Goal: Task Accomplishment & Management: Manage account settings

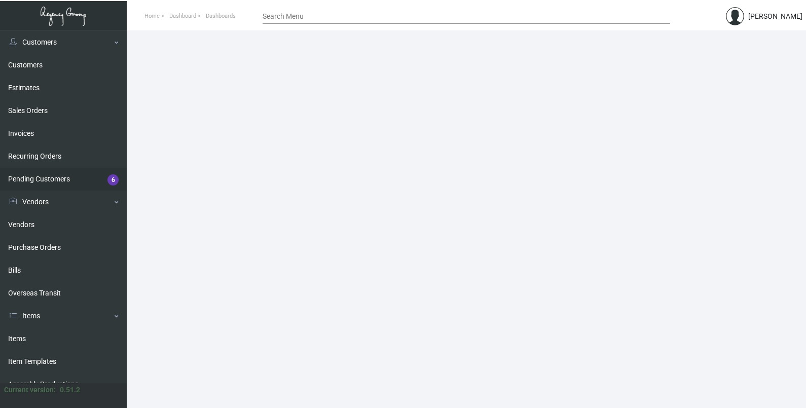
scroll to position [63, 0]
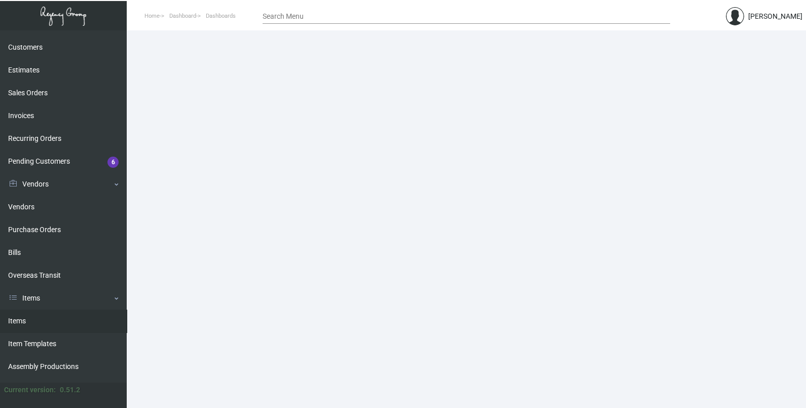
click at [39, 317] on link "Items" at bounding box center [63, 321] width 127 height 23
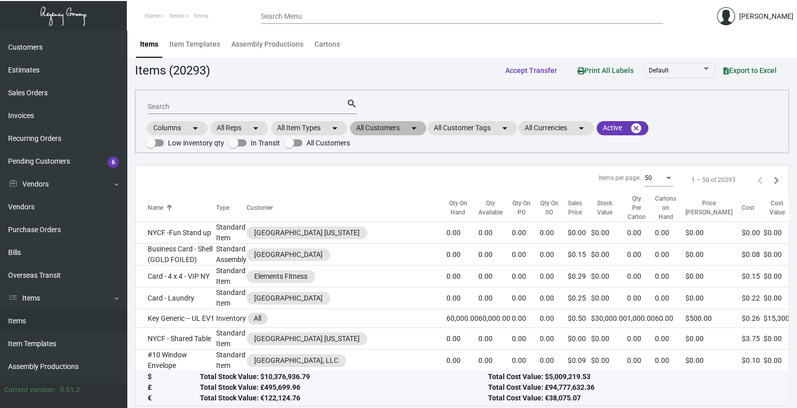
click at [413, 127] on mat-icon "arrow_drop_down" at bounding box center [414, 128] width 12 height 12
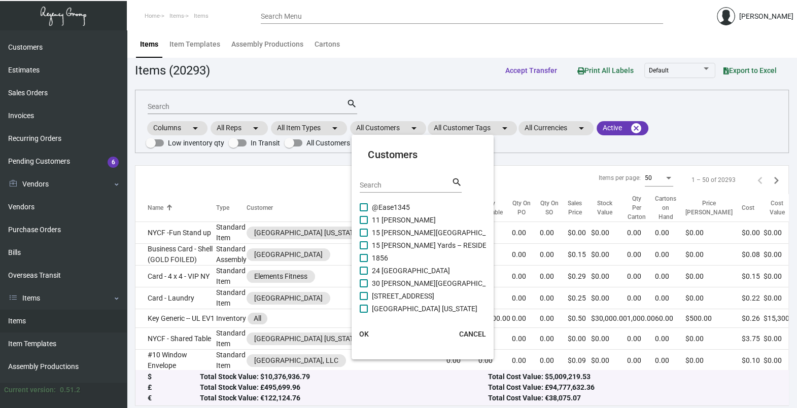
click at [392, 185] on input "Search" at bounding box center [405, 186] width 91 height 8
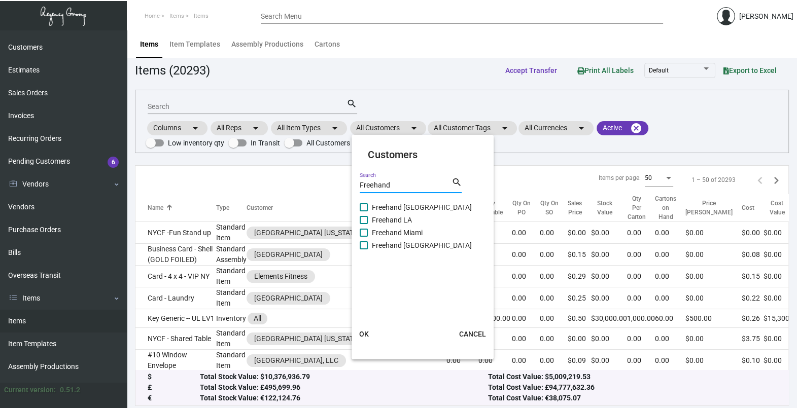
type input "Freehand"
click at [387, 249] on span "Freehand [GEOGRAPHIC_DATA]" at bounding box center [422, 245] width 100 height 12
click at [364, 250] on input "Freehand [GEOGRAPHIC_DATA]" at bounding box center [363, 250] width 1 height 1
checkbox input "true"
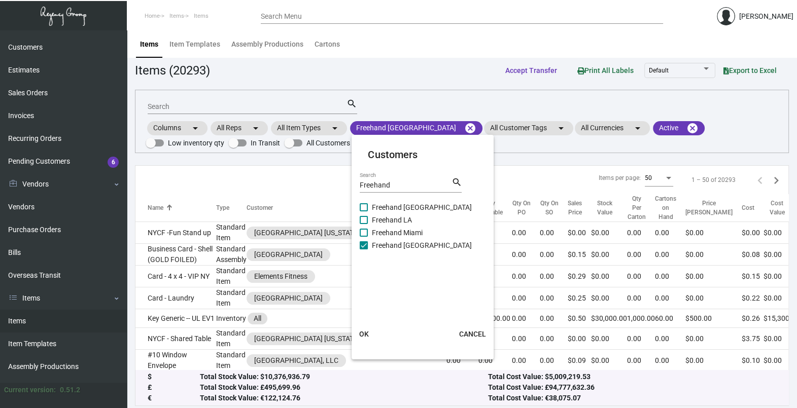
click at [364, 337] on span "OK" at bounding box center [364, 334] width 10 height 8
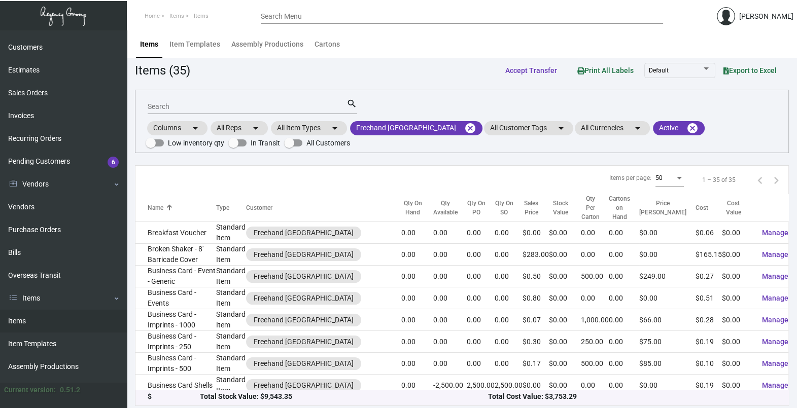
click at [218, 104] on input "Search" at bounding box center [247, 107] width 199 height 8
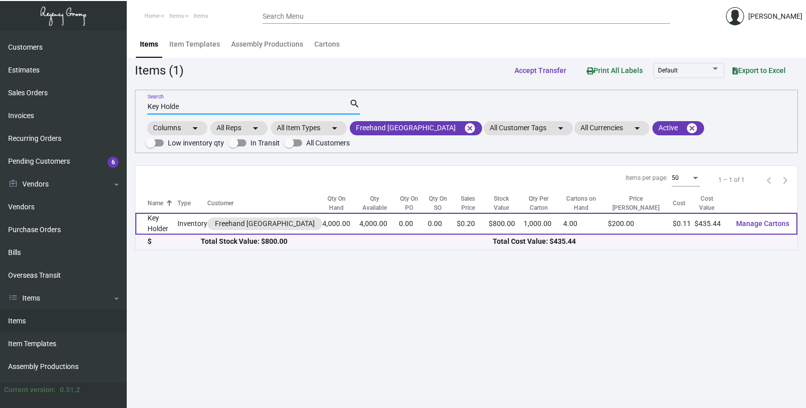
type input "Key Holde"
click at [176, 223] on td "Key Holder" at bounding box center [156, 224] width 42 height 22
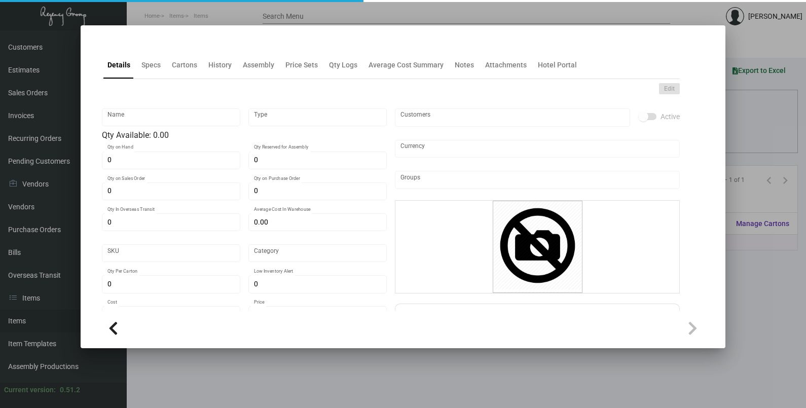
type input "Key Holder"
type input "Inventory"
type input "4,000"
type input "$ 0.10894"
type input "1266"
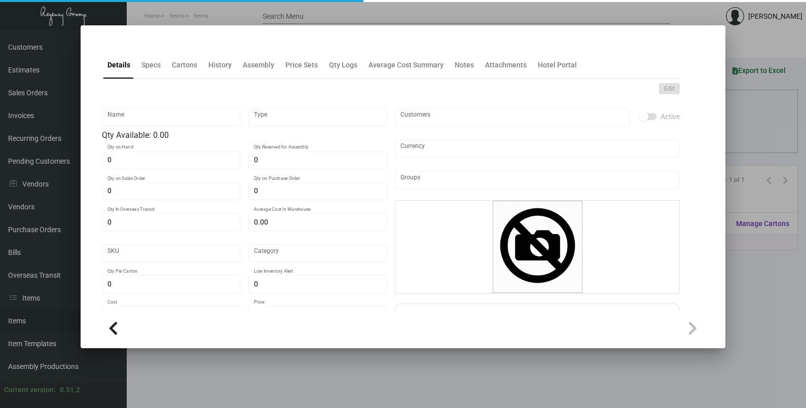
type input "Standard"
type input "1,000"
type input "5,000"
type input "$ 0.10886"
type input "$ 0.20"
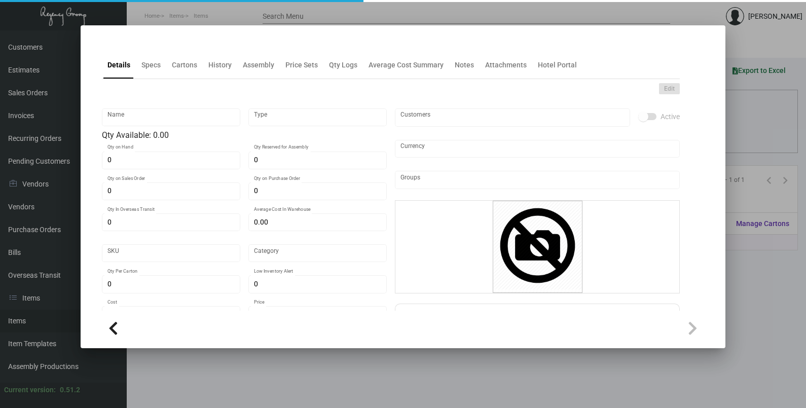
type textarea "Key holder: size 3.63x8.5 100 lb cougar natural cover stock, printing 2/0 (Blac…"
checkbox input "true"
type input "United States Dollar $"
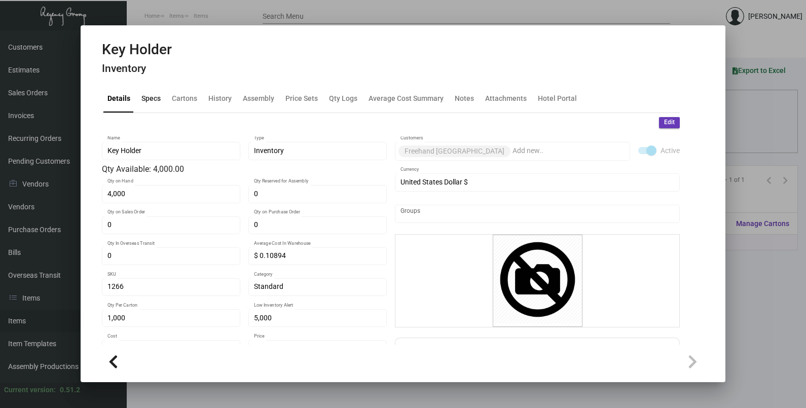
click at [146, 102] on div "Specs" at bounding box center [151, 98] width 19 height 11
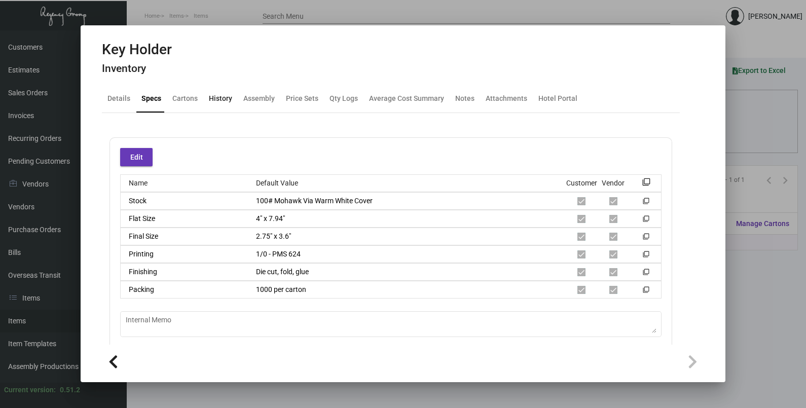
click at [216, 102] on div "History" at bounding box center [220, 98] width 23 height 11
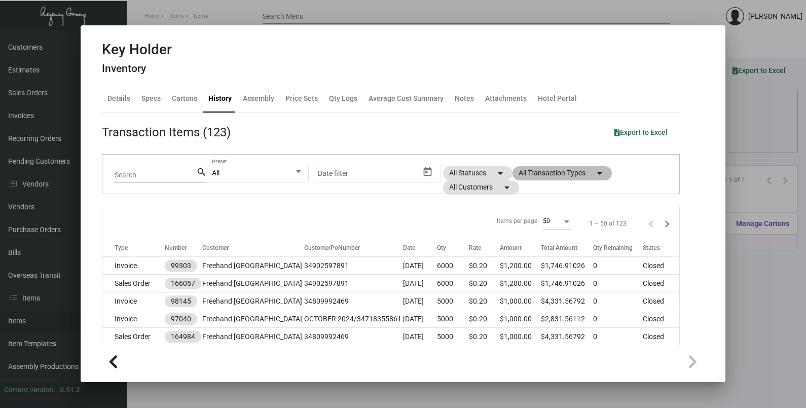
click at [554, 178] on mat-chip "All Transaction Types arrow_drop_down" at bounding box center [562, 173] width 99 height 14
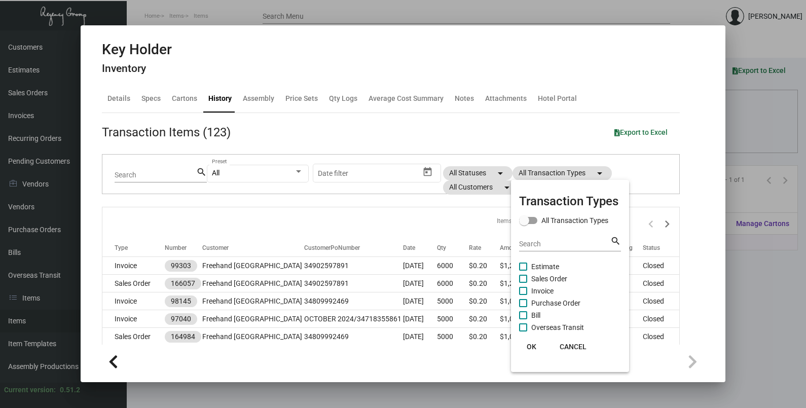
click at [566, 303] on span "Purchase Order" at bounding box center [556, 303] width 49 height 12
click at [523, 307] on input "Purchase Order" at bounding box center [523, 307] width 1 height 1
checkbox input "true"
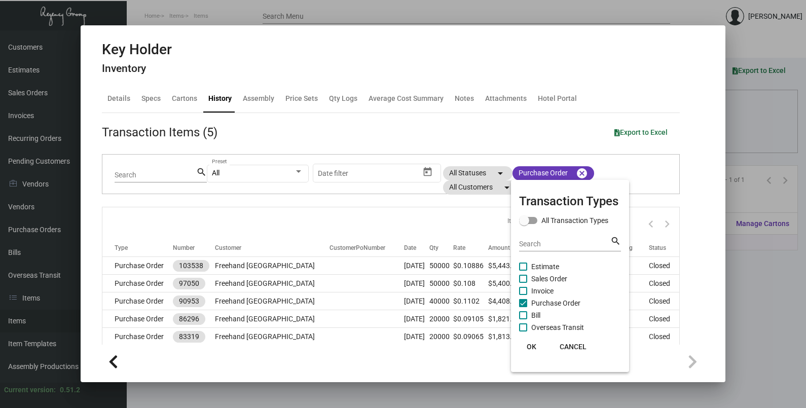
click at [315, 270] on div at bounding box center [403, 204] width 806 height 408
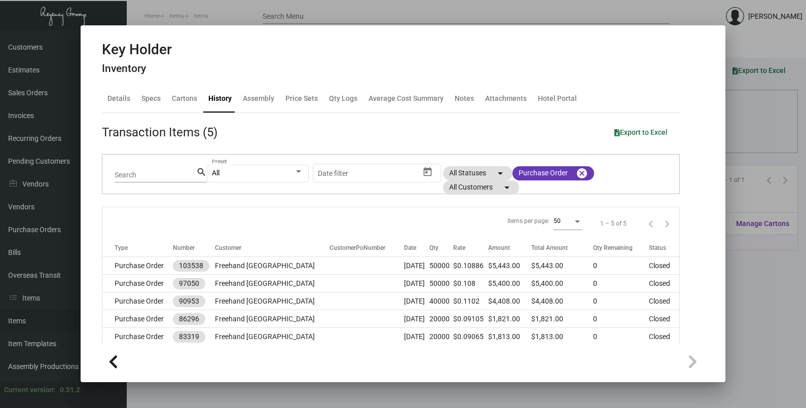
click at [330, 270] on td at bounding box center [367, 266] width 75 height 18
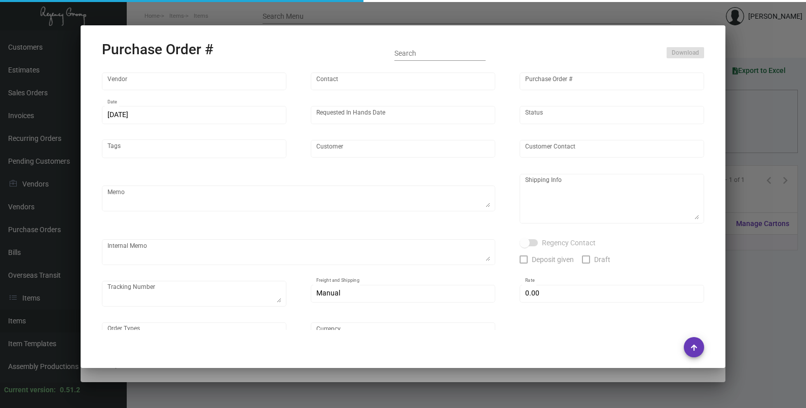
type input "Evergreen Manufacturing"
type input "[PERSON_NAME]"
type input "103538"
type input "[DATE]"
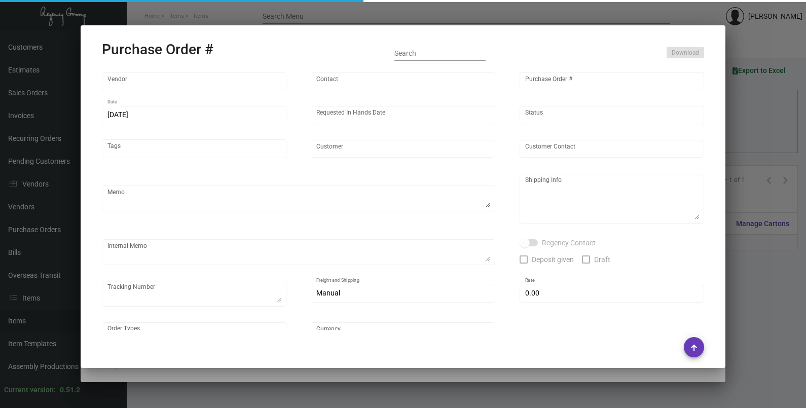
type input "Freehand [GEOGRAPHIC_DATA]"
type textarea "***ANY PRICE DISCREPANCY MUST BE CALLED OUT PRIOR TO PROCEEDING WITH THIS ORDER…"
type textarea "Regency Group NJ - [PERSON_NAME] [STREET_ADDRESS]"
type textarea "2.7 - Vendors confirmation # is 33427 and the estimated finish date is [DATE]. …"
checkbox input "true"
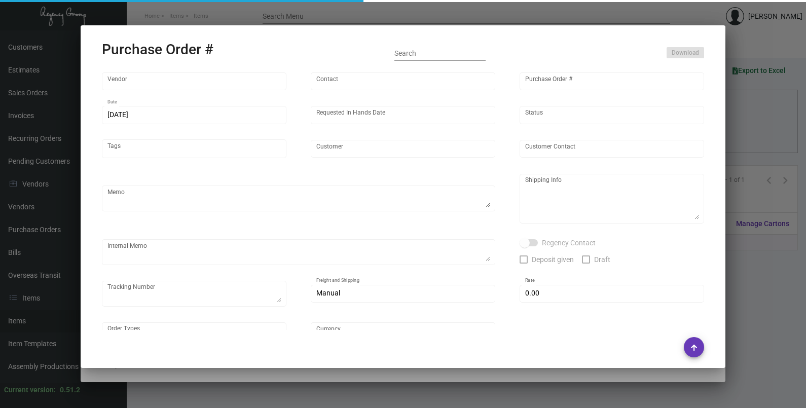
type input "$ 0.00"
type input "United States Dollar $"
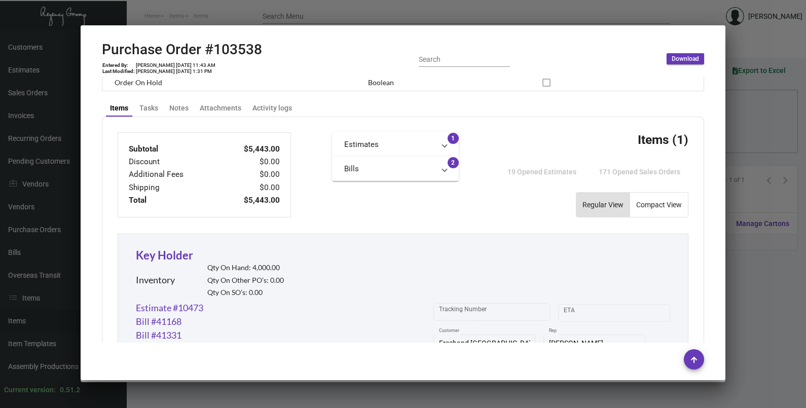
scroll to position [571, 0]
